Goal: Task Accomplishment & Management: Use online tool/utility

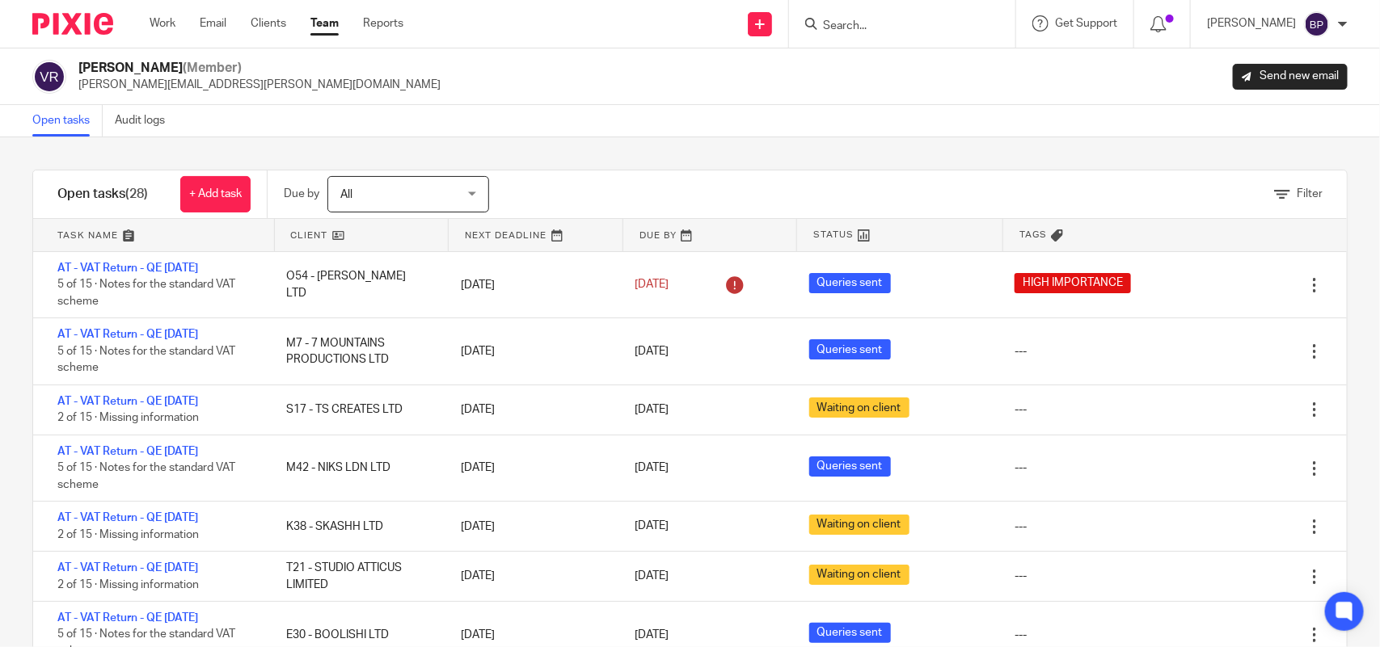
click at [50, 103] on div "Vipul Rawal (Member) vipul.rawal@confiancebizsol.com Send new email" at bounding box center [690, 77] width 1380 height 57
click at [65, 135] on link "Open tasks" at bounding box center [67, 121] width 70 height 32
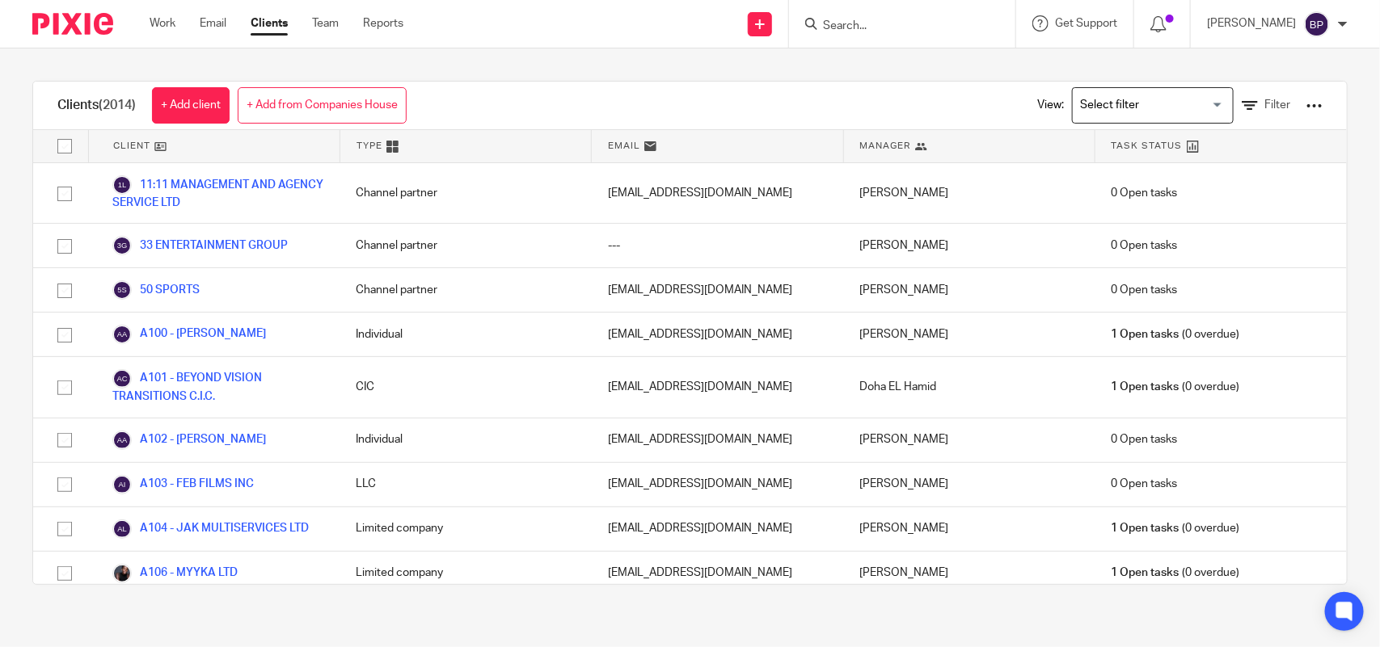
click at [887, 33] on form at bounding box center [907, 24] width 172 height 20
click at [891, 28] on input "Search" at bounding box center [894, 26] width 146 height 15
paste input "BOOLISHI LTD"
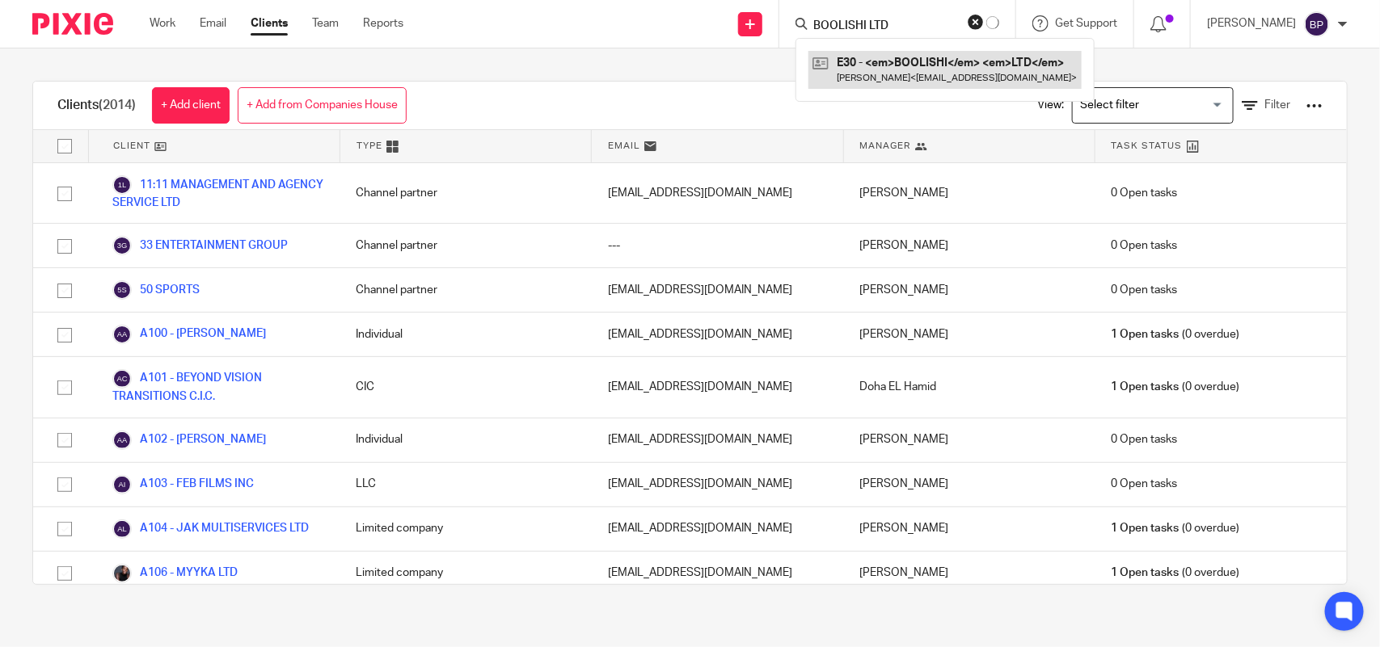
type input "BOOLISHI LTD"
click at [895, 65] on link at bounding box center [944, 69] width 273 height 37
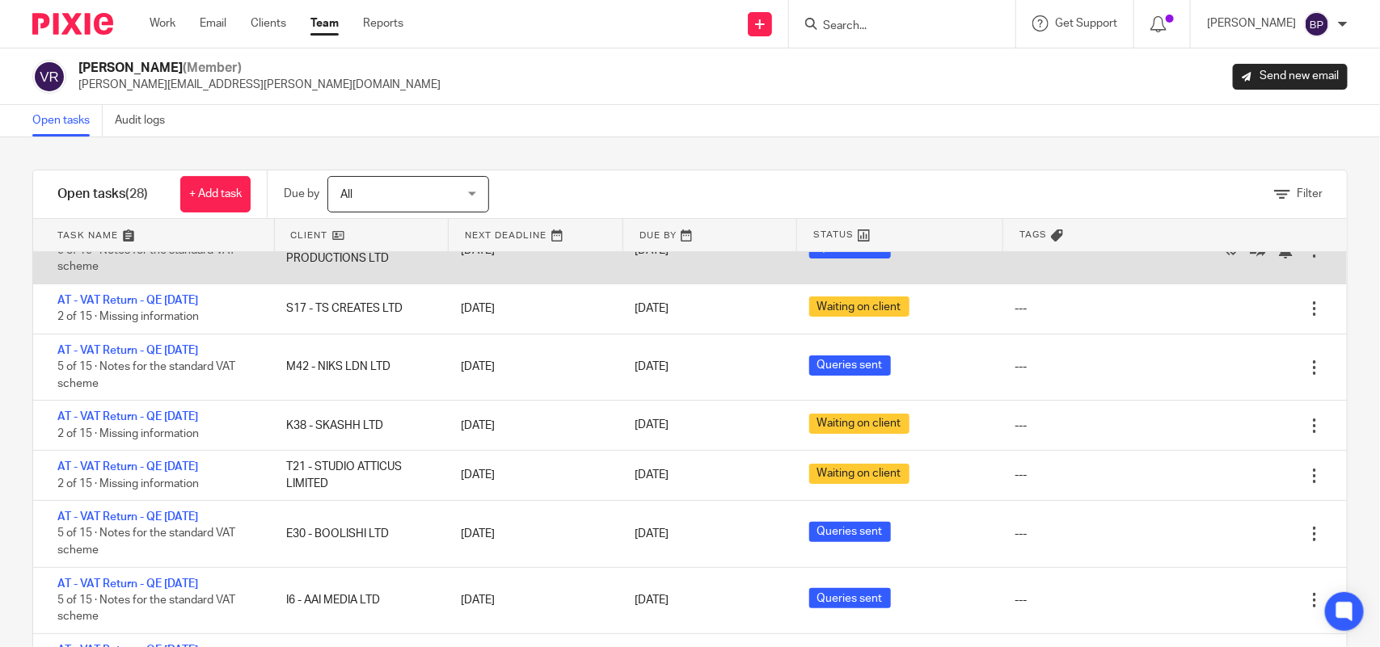
scroll to position [202, 0]
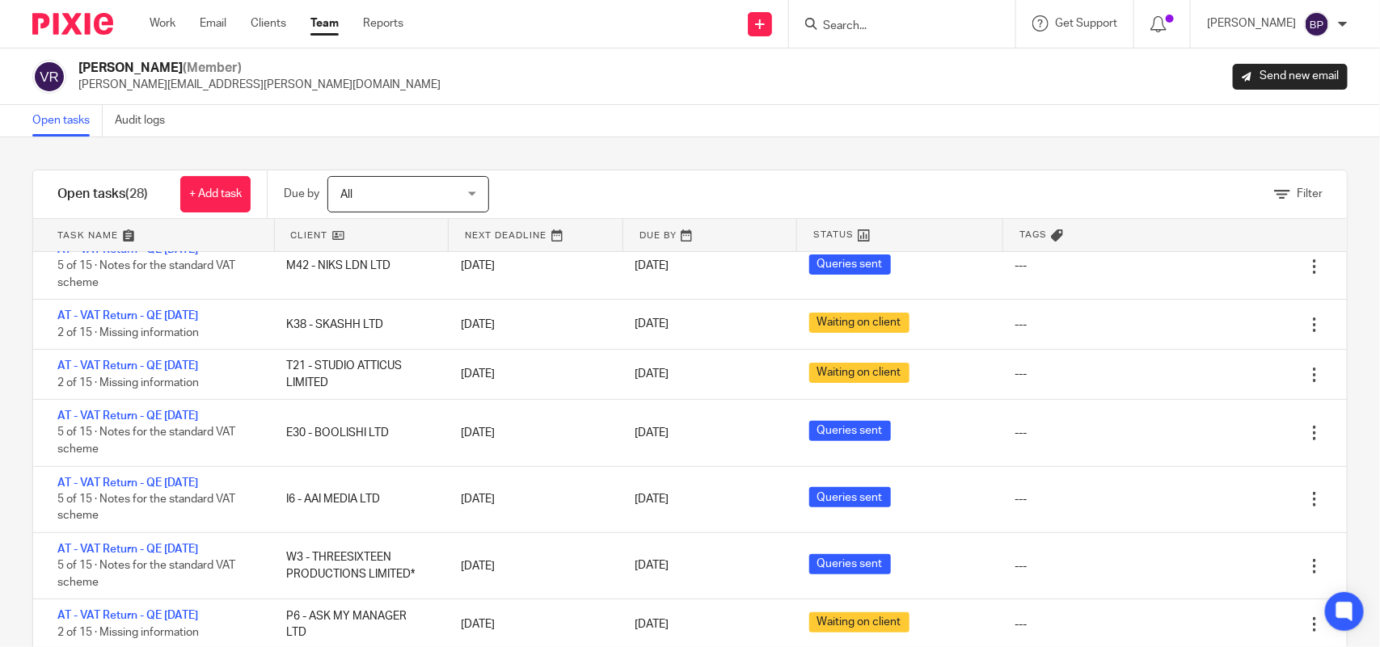
click at [618, 150] on div "Filter tasks Only show tasks matching all of these conditions 1 Client name Is …" at bounding box center [690, 392] width 1380 height 510
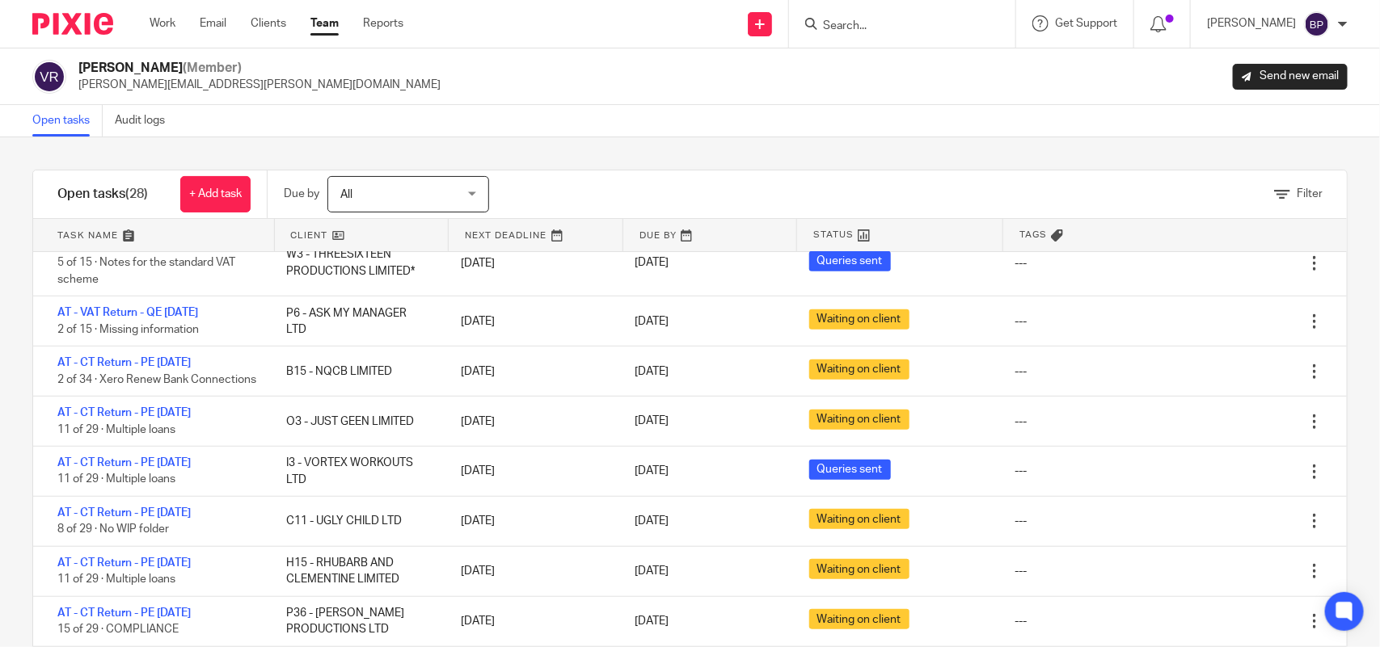
scroll to position [0, 0]
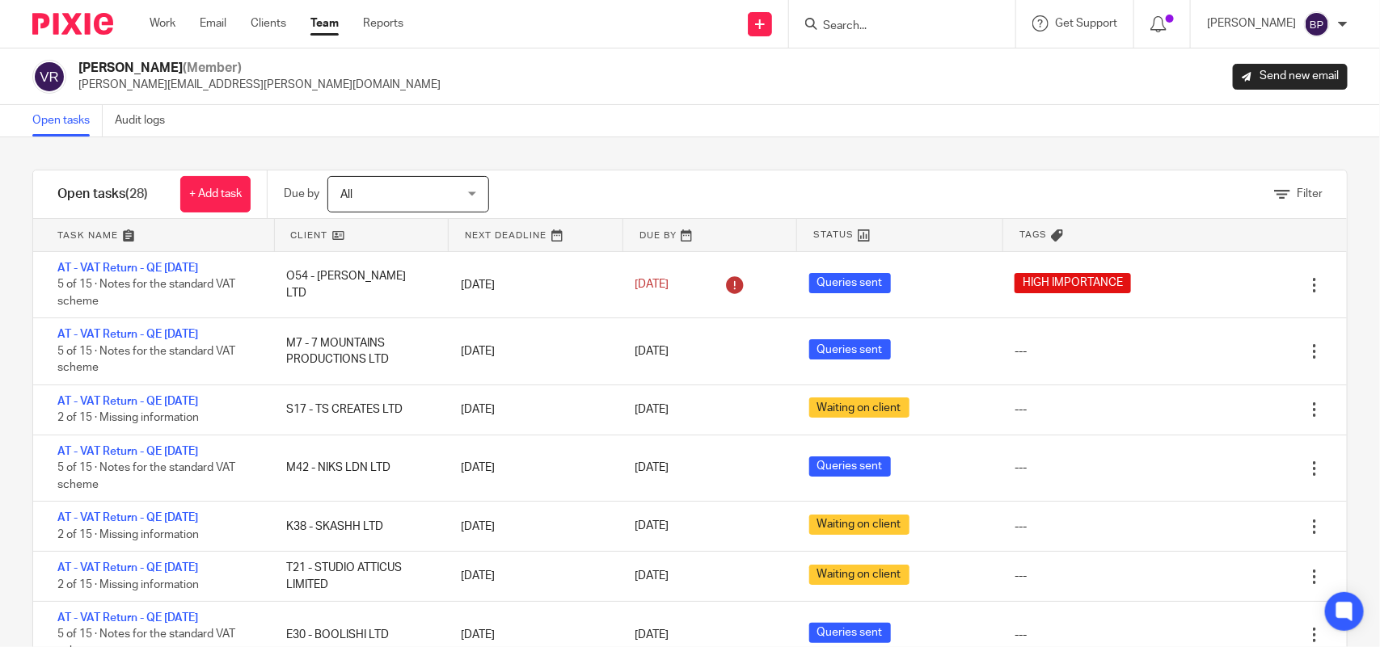
click at [602, 107] on div "Open tasks Audit logs" at bounding box center [690, 121] width 1380 height 32
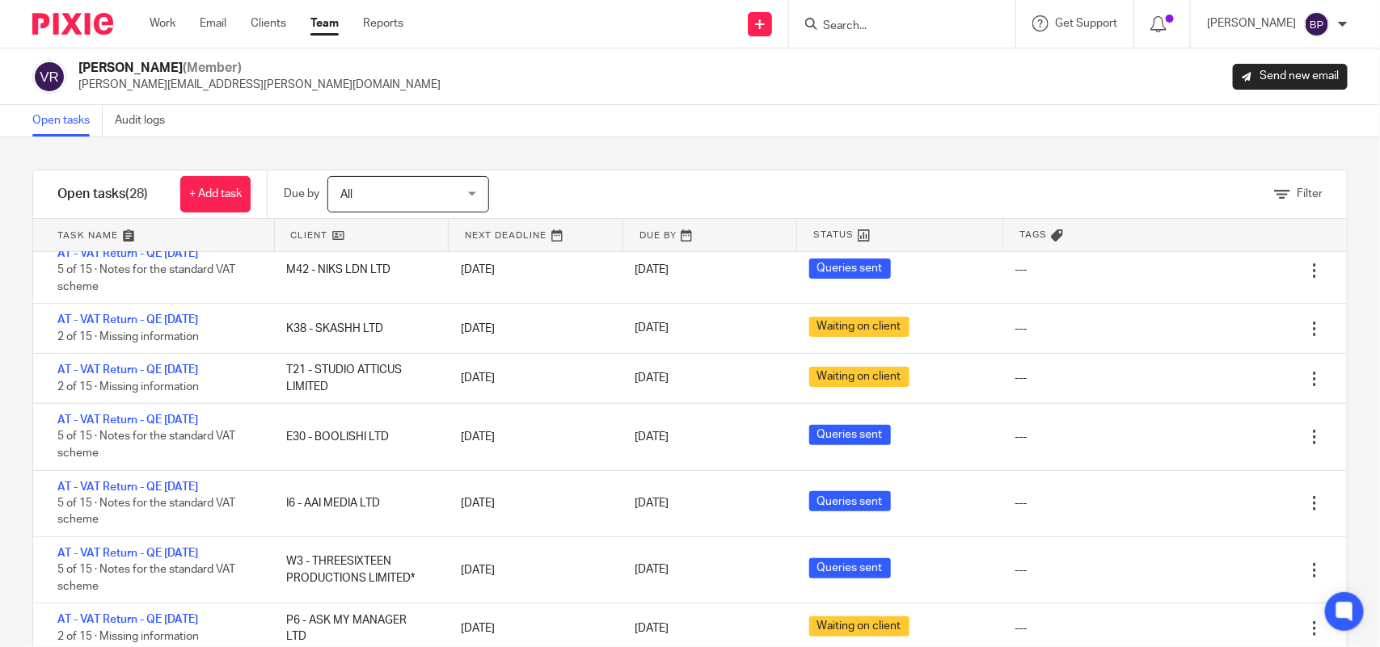
scroll to position [202, 0]
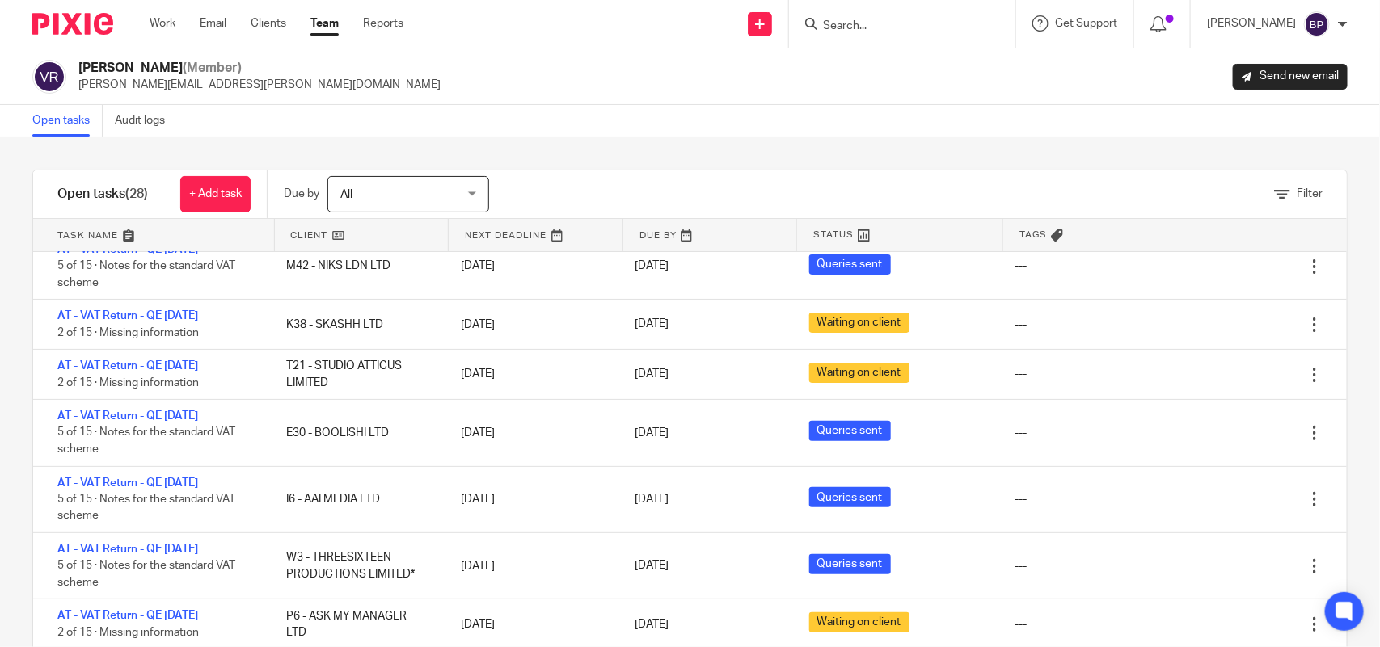
click at [732, 130] on div "Open tasks Audit logs" at bounding box center [690, 121] width 1380 height 32
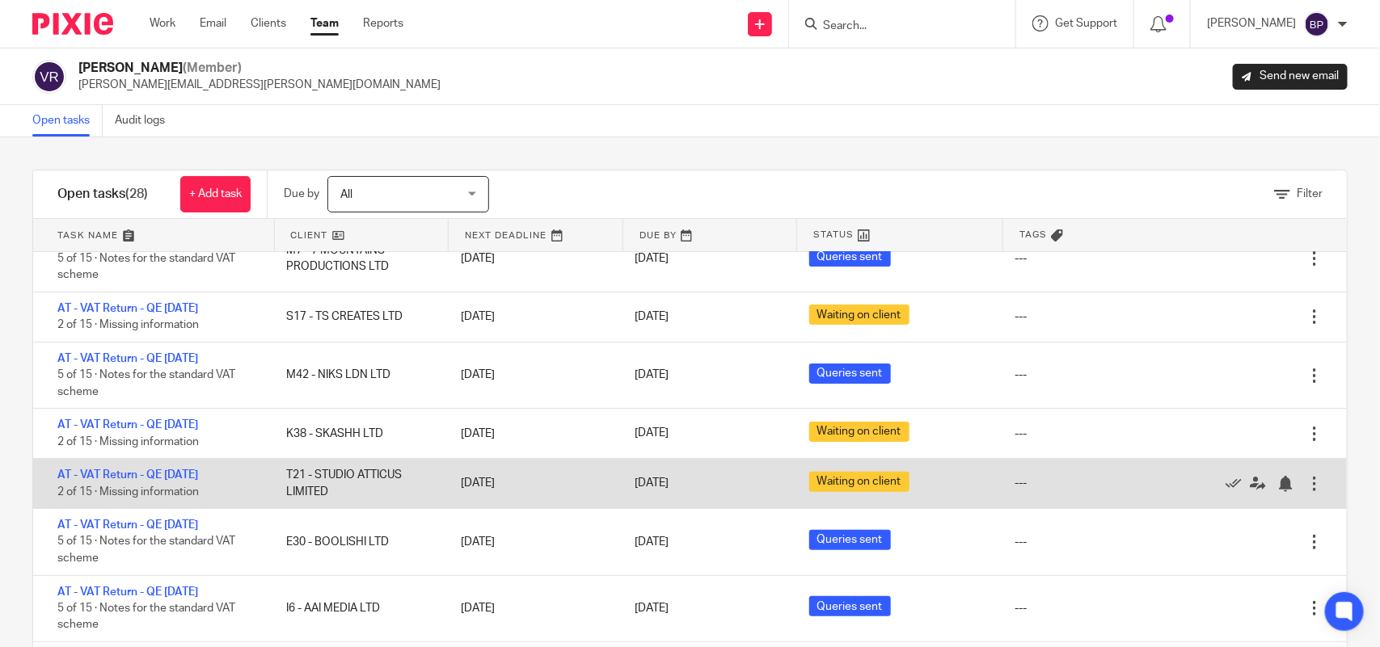
scroll to position [0, 0]
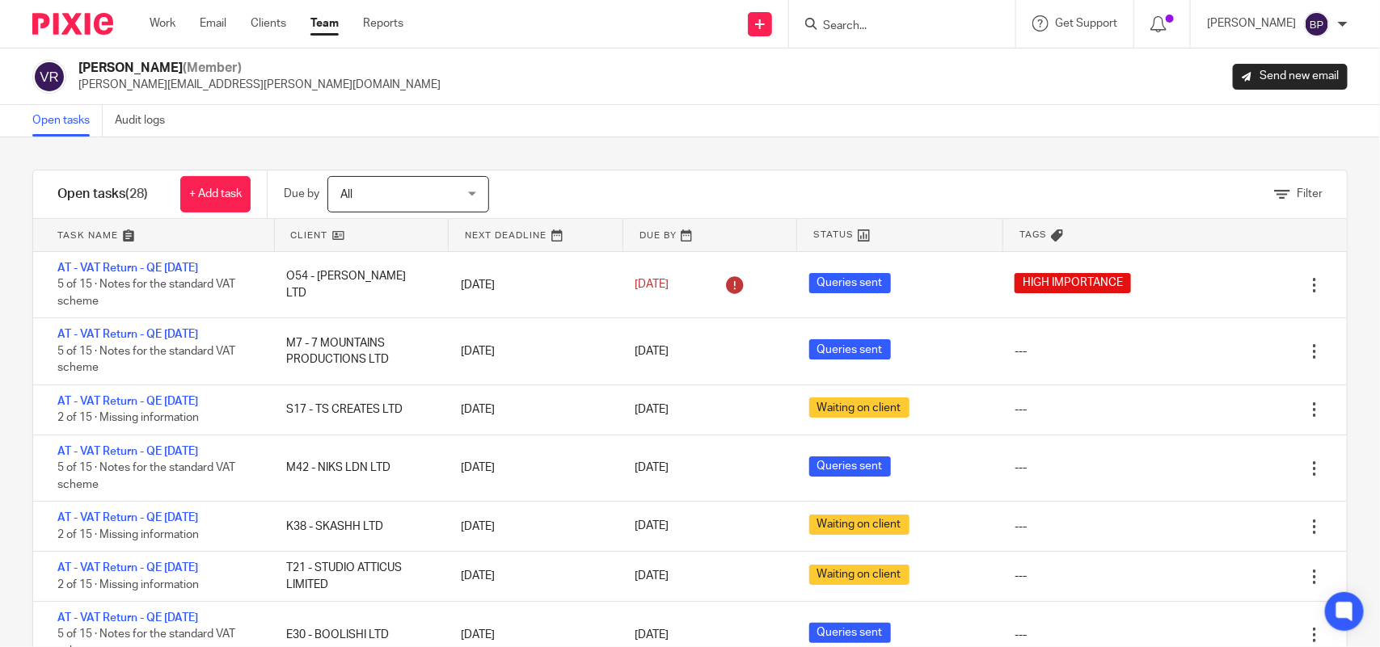
click at [649, 146] on div "Filter tasks Only show tasks matching all of these conditions 1 Client name Is …" at bounding box center [690, 392] width 1380 height 510
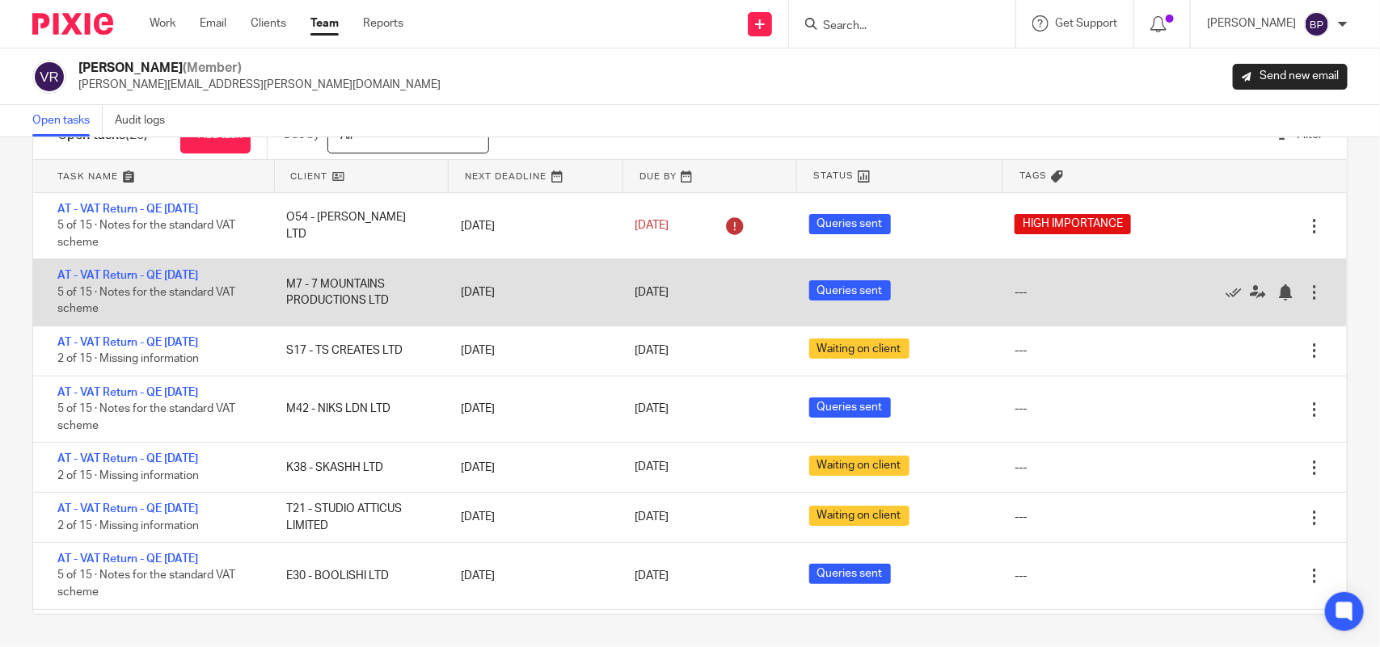
scroll to position [101, 0]
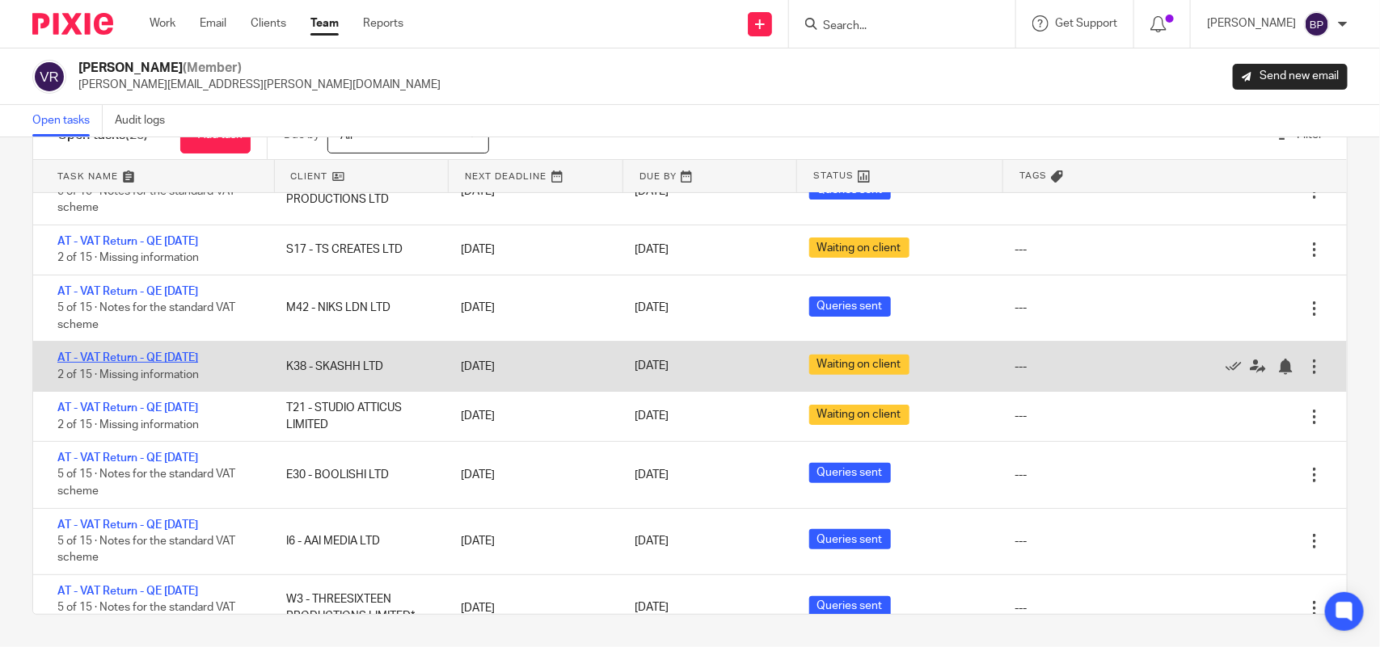
click at [191, 361] on link "AT - VAT Return - QE [DATE]" at bounding box center [127, 357] width 141 height 11
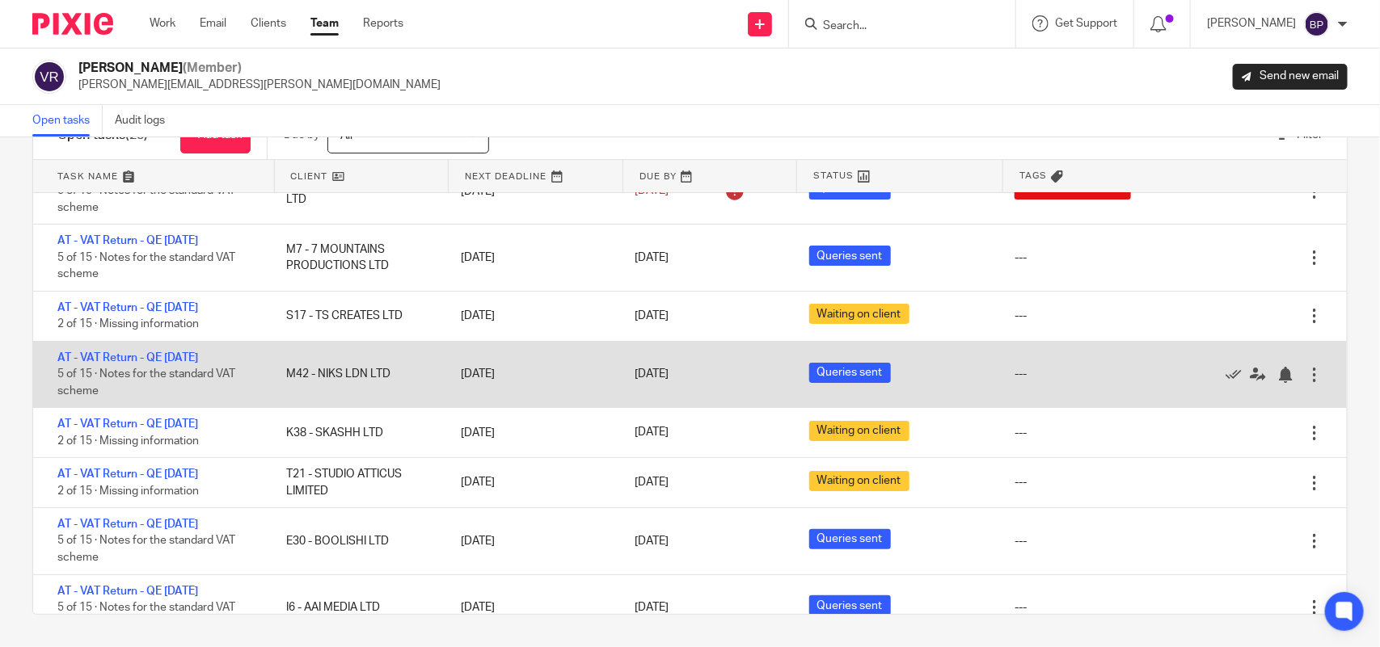
scroll to position [0, 0]
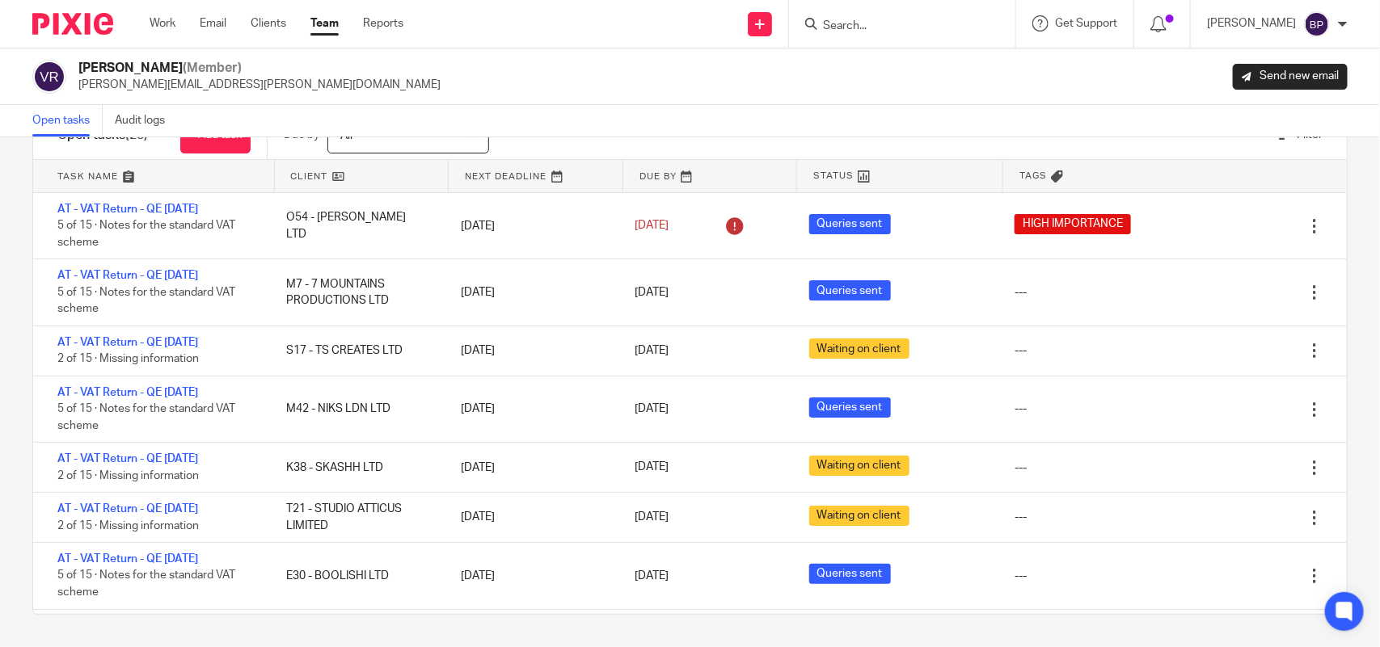
click at [77, 117] on link "Open tasks" at bounding box center [67, 121] width 70 height 32
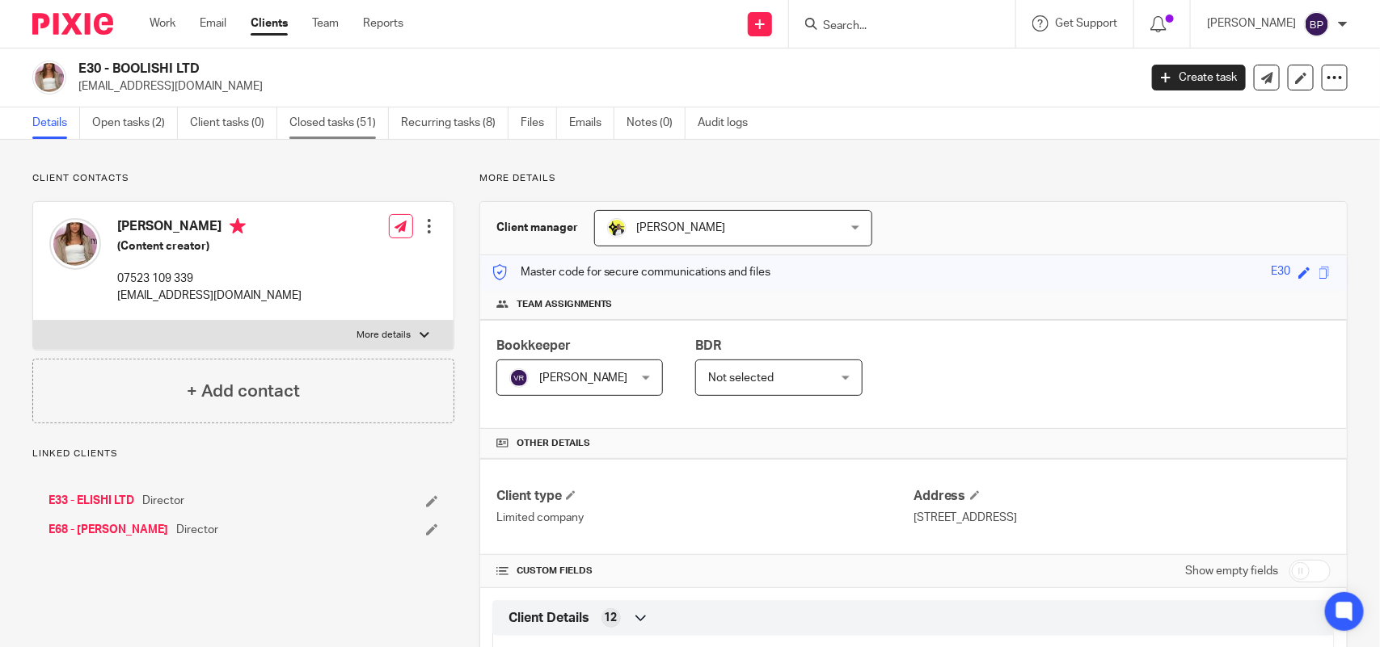
click at [313, 125] on link "Closed tasks (51)" at bounding box center [338, 124] width 99 height 32
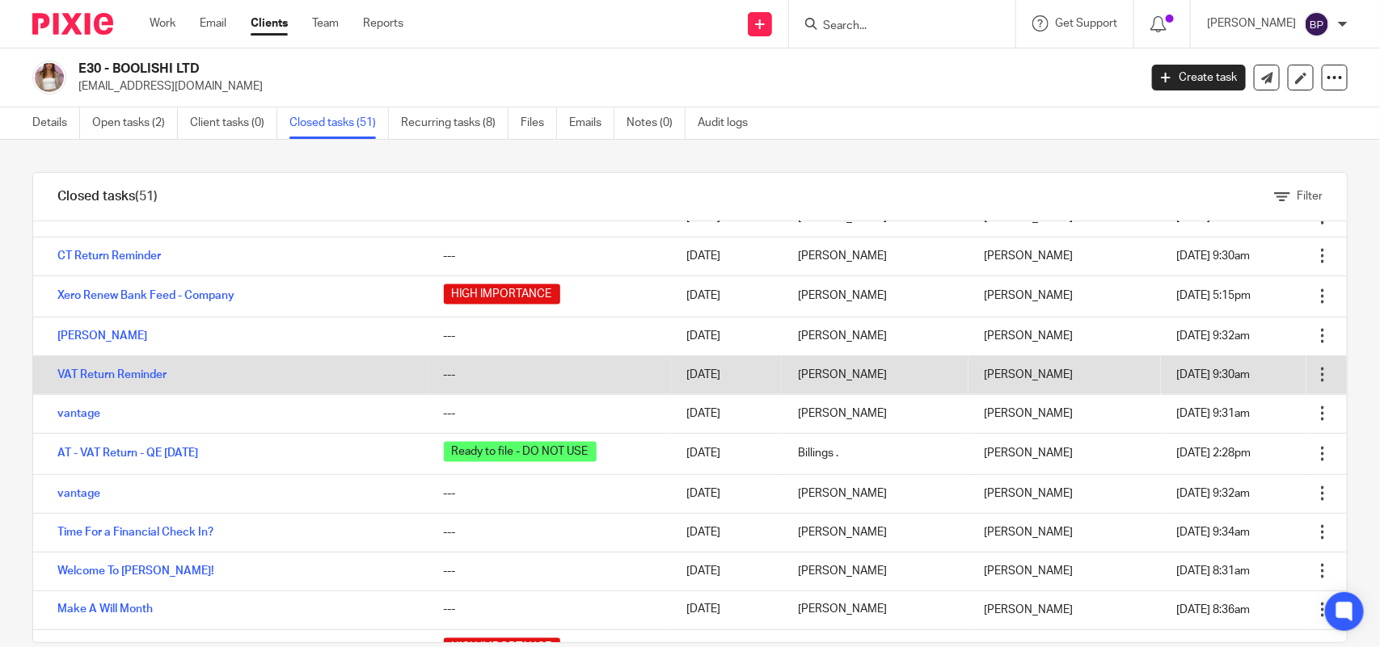
scroll to position [1010, 0]
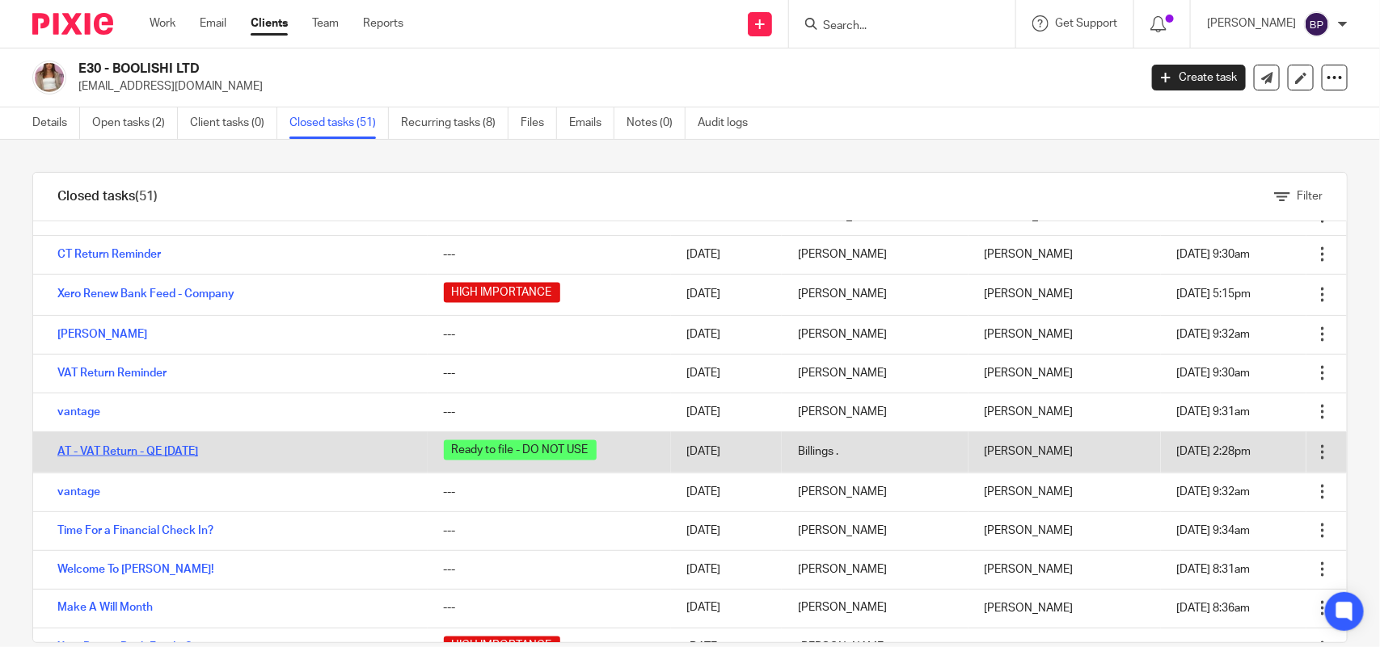
click at [179, 450] on link "AT - VAT Return - QE 31-10-2024" at bounding box center [127, 451] width 141 height 11
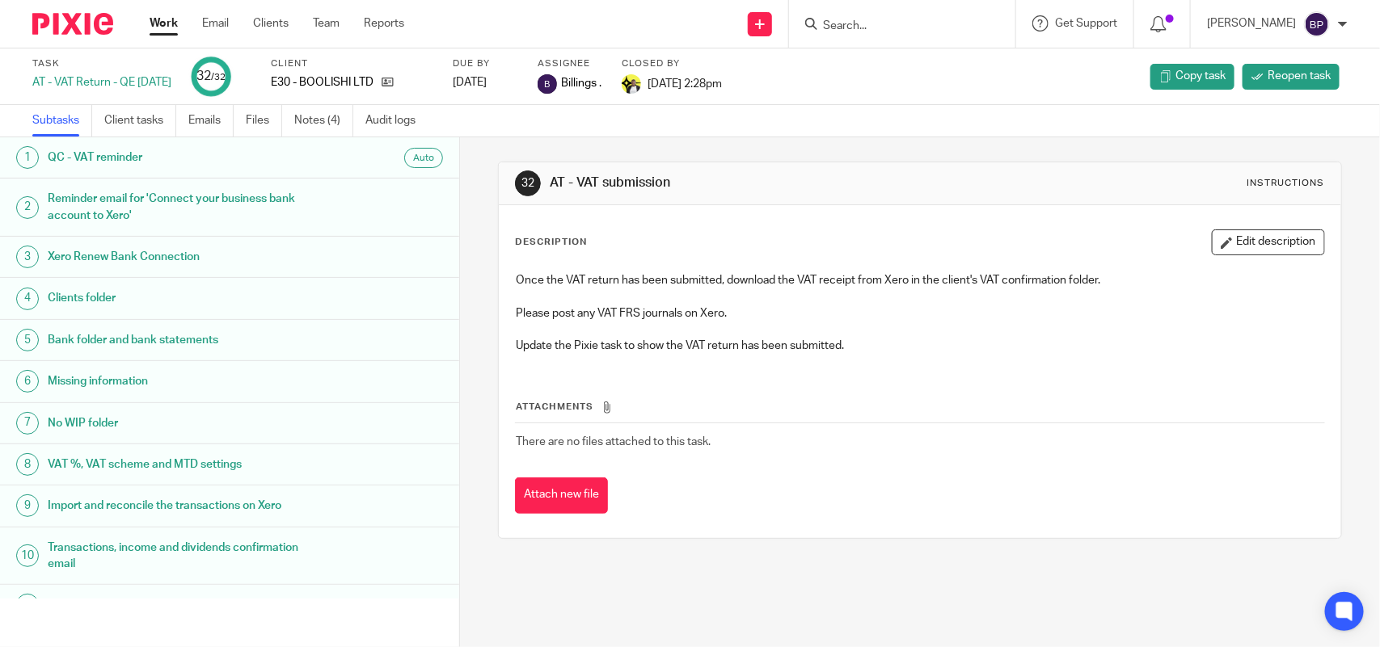
scroll to position [505, 0]
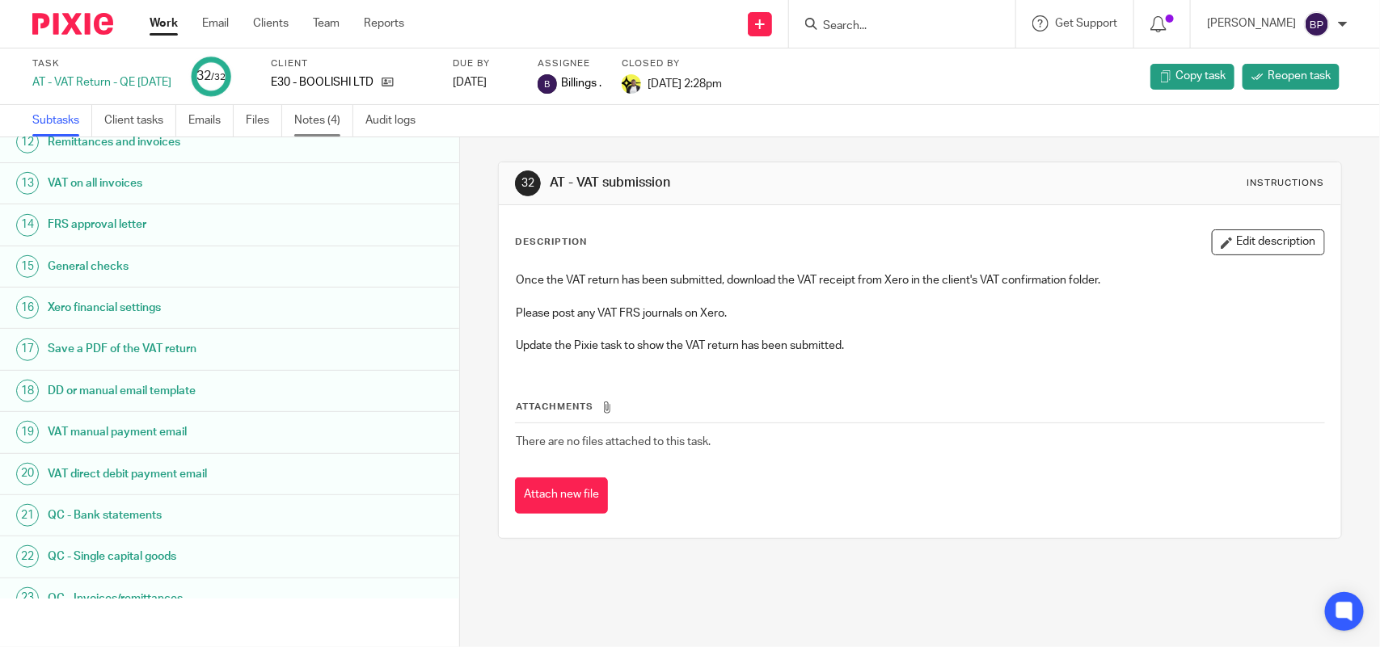
click at [313, 113] on link "Notes (4)" at bounding box center [323, 121] width 59 height 32
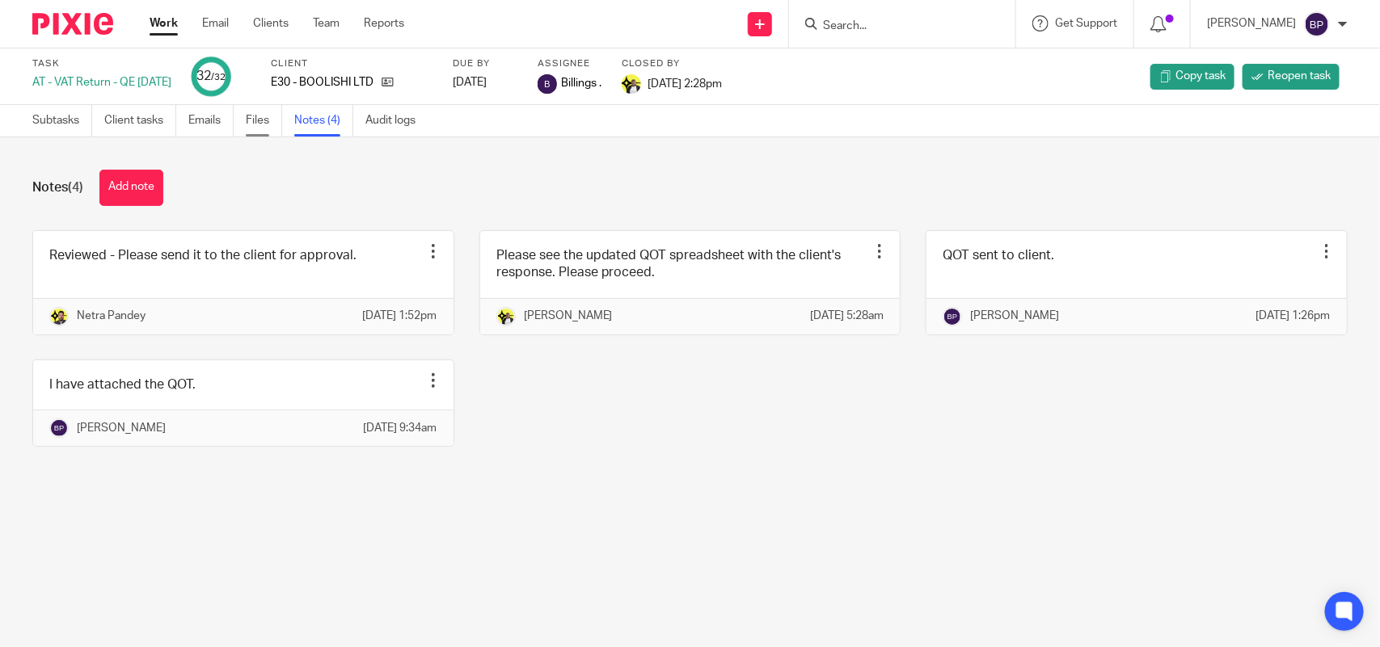
click at [263, 115] on link "Files" at bounding box center [264, 121] width 36 height 32
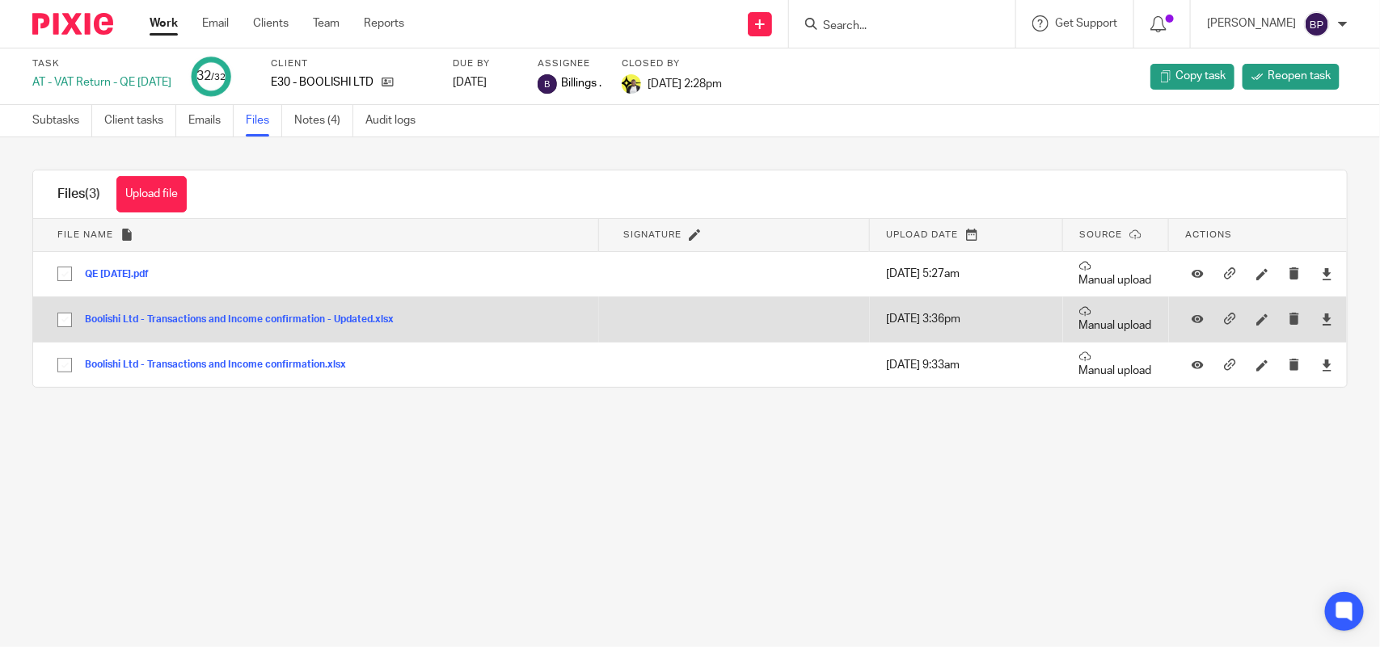
click at [71, 314] on input "checkbox" at bounding box center [64, 320] width 31 height 31
checkbox input "true"
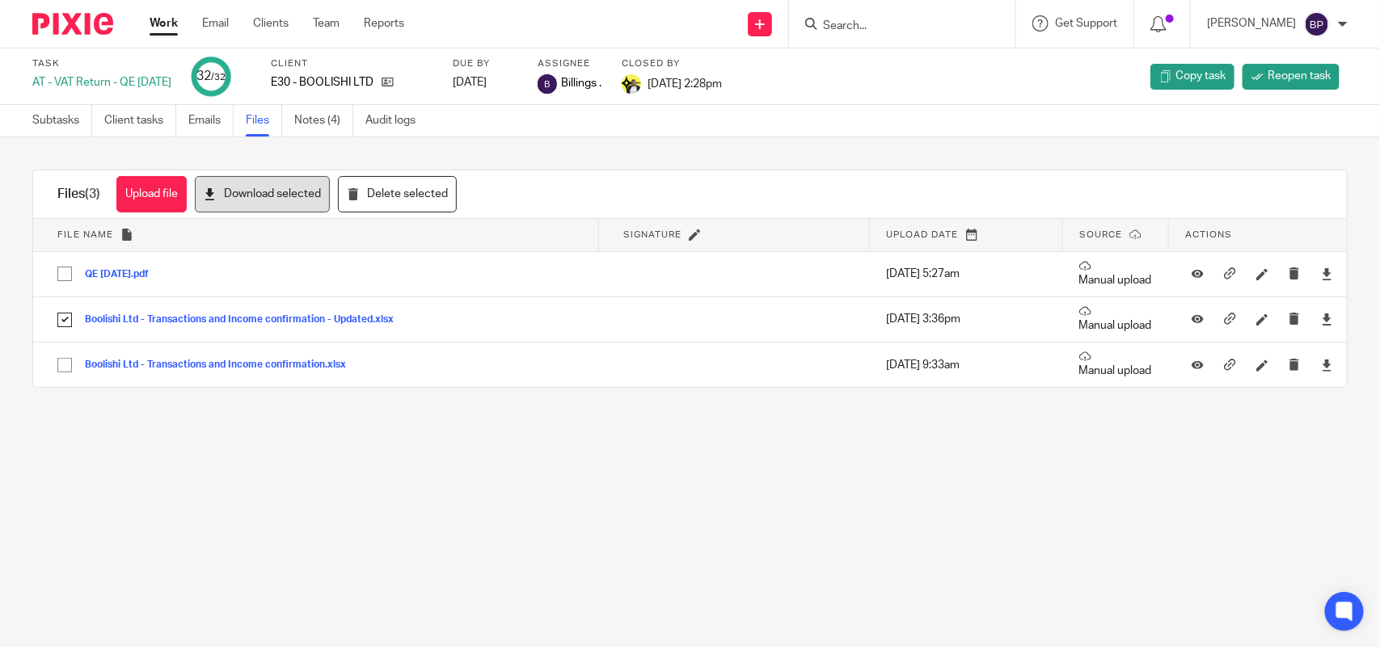
click at [261, 194] on button "Download selected" at bounding box center [262, 194] width 135 height 36
click at [277, 21] on link "Clients" at bounding box center [271, 23] width 36 height 16
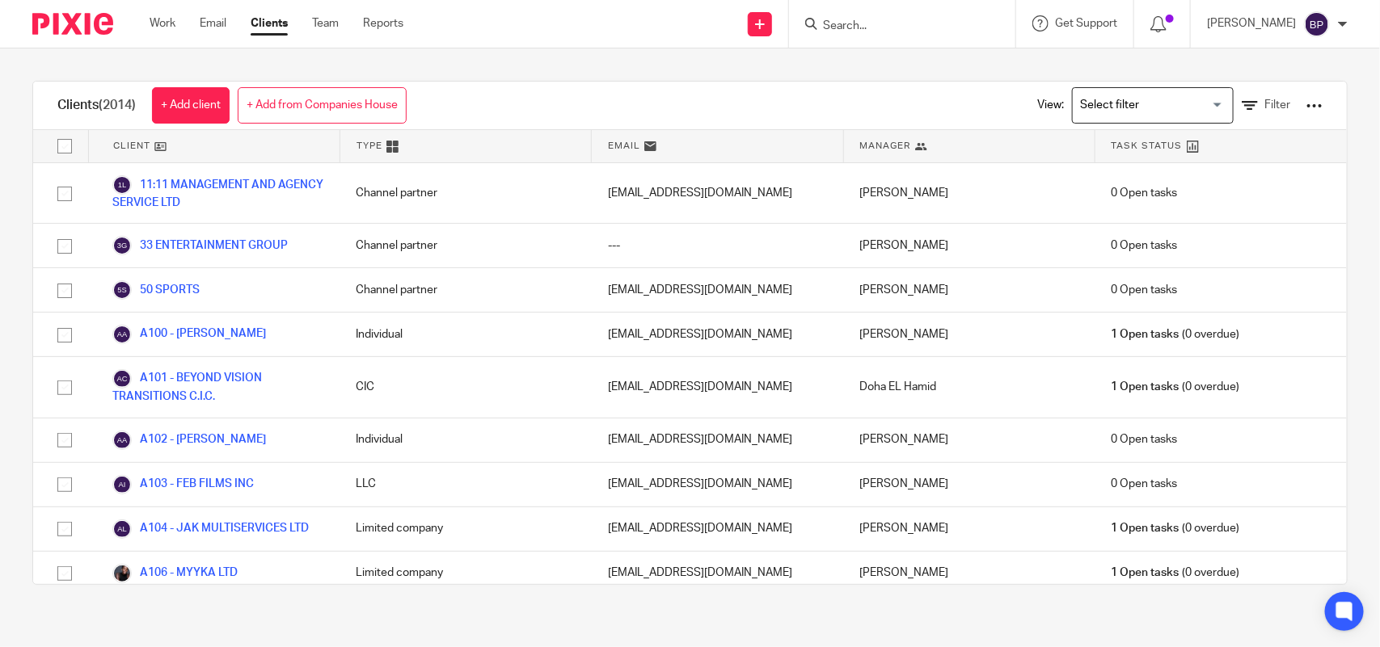
drag, startPoint x: 576, startPoint y: 90, endPoint x: 546, endPoint y: 23, distance: 73.5
click at [576, 90] on div "Clients (2014) + Add client + Add from Companies House View: Loading... Filter" at bounding box center [690, 106] width 1314 height 49
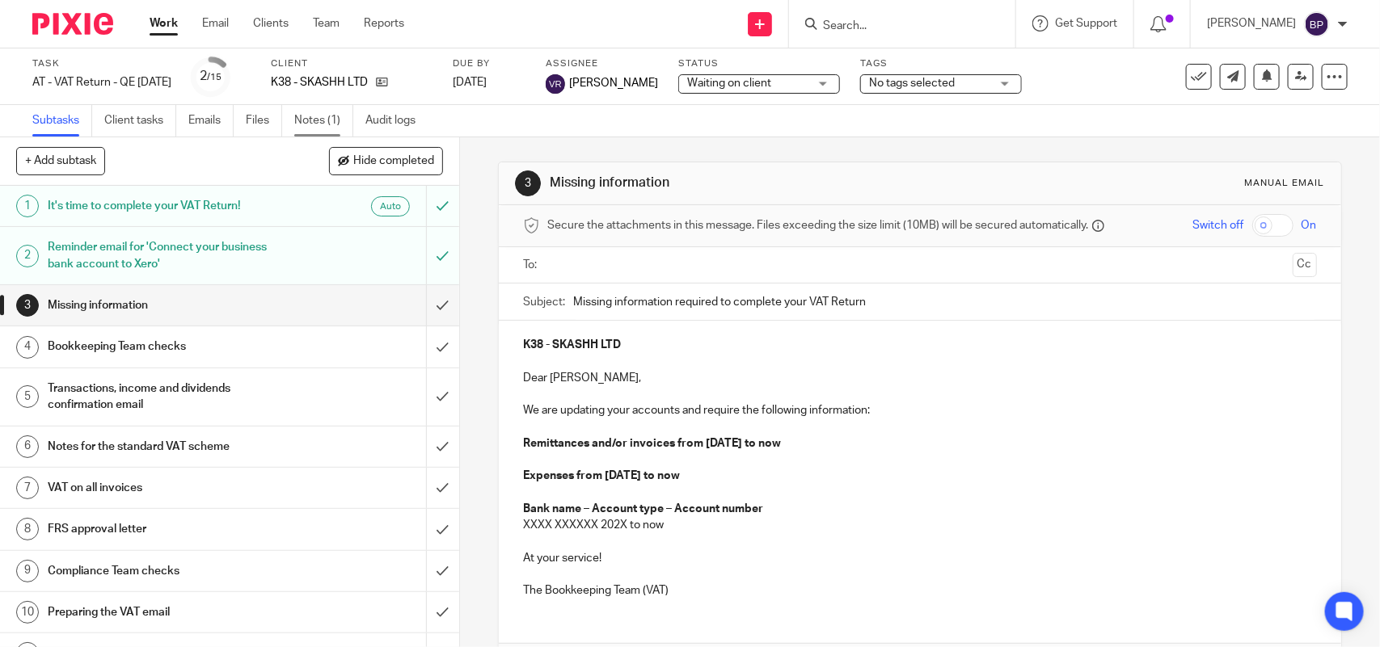
click at [310, 121] on link "Notes (1)" at bounding box center [323, 121] width 59 height 32
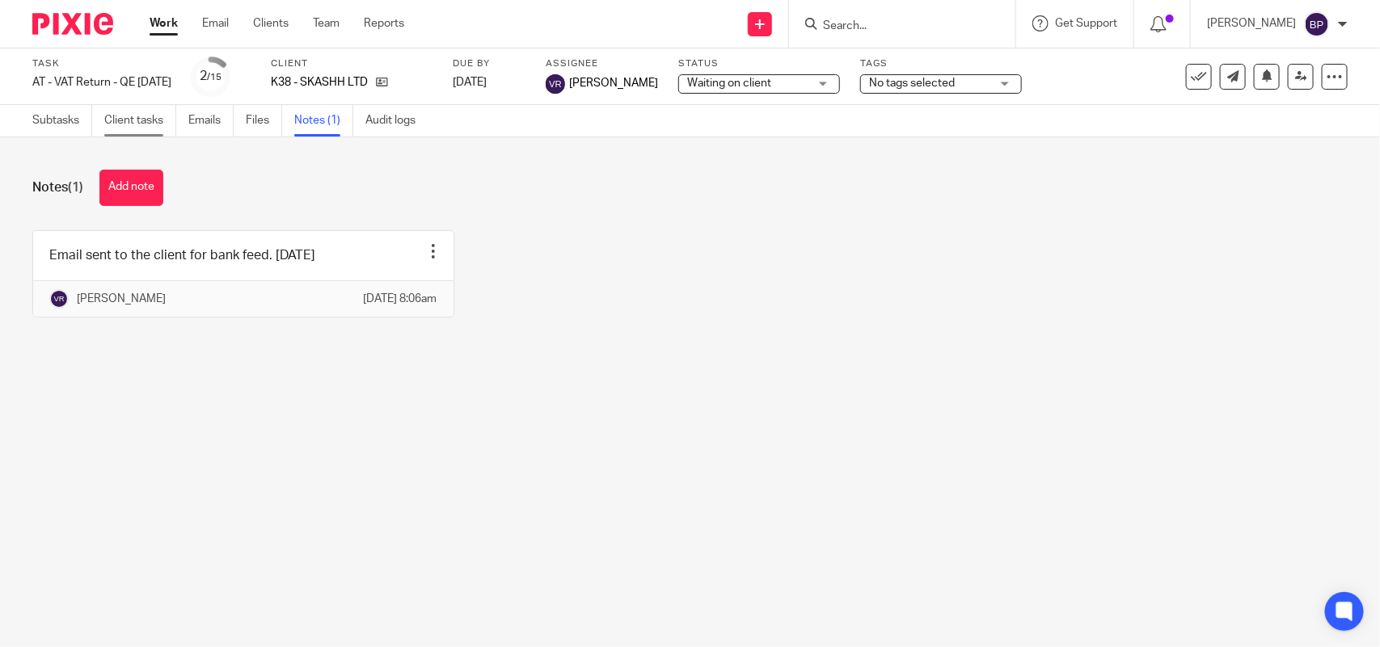
click at [142, 121] on link "Client tasks" at bounding box center [140, 121] width 72 height 32
click at [196, 126] on link "Emails" at bounding box center [210, 121] width 45 height 32
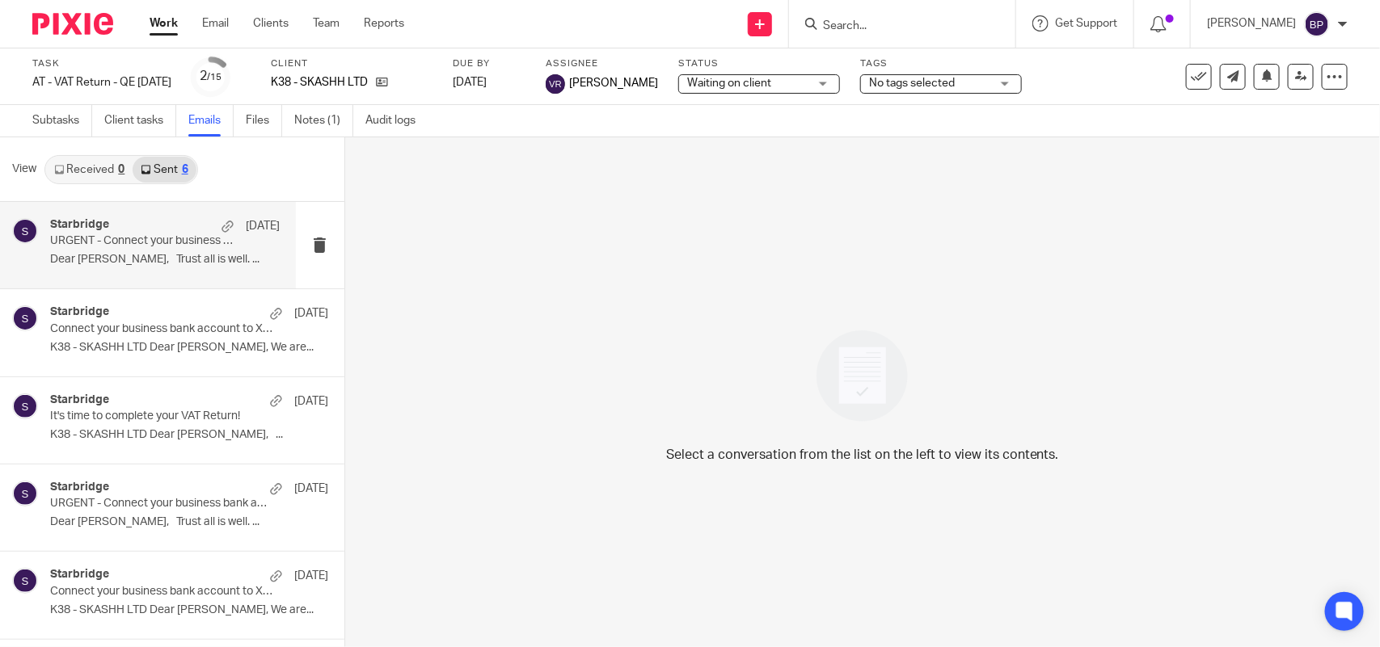
click at [141, 256] on p "Dear [PERSON_NAME], Trust all is well. ..." at bounding box center [165, 260] width 230 height 14
